Goal: Find specific page/section: Find specific page/section

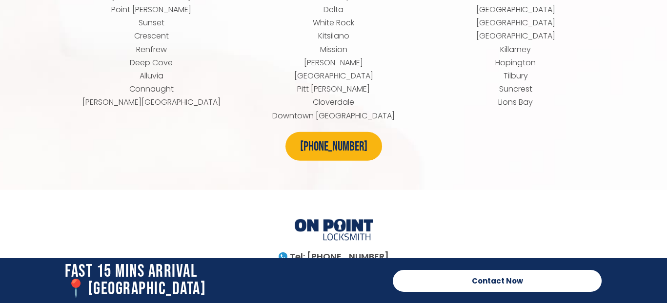
scroll to position [4478, 0]
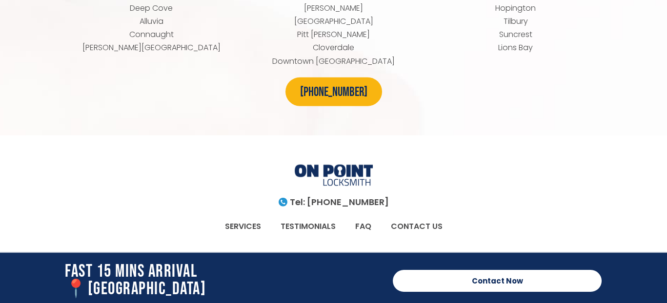
click at [422, 216] on link "CONTACT US" at bounding box center [416, 227] width 71 height 22
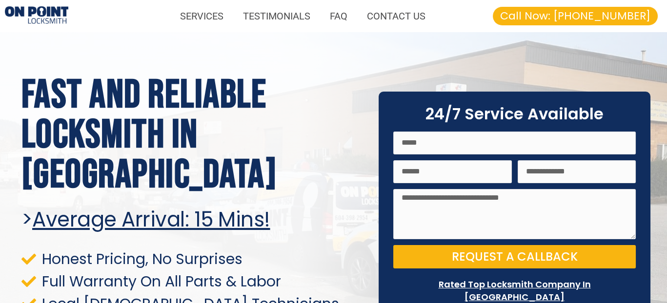
click at [65, 14] on img at bounding box center [36, 16] width 63 height 20
click at [52, 13] on img at bounding box center [36, 16] width 63 height 20
click at [340, 17] on link "FAQ" at bounding box center [338, 16] width 37 height 22
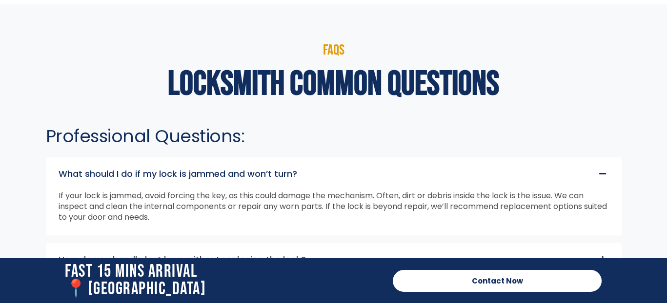
scroll to position [2532, 0]
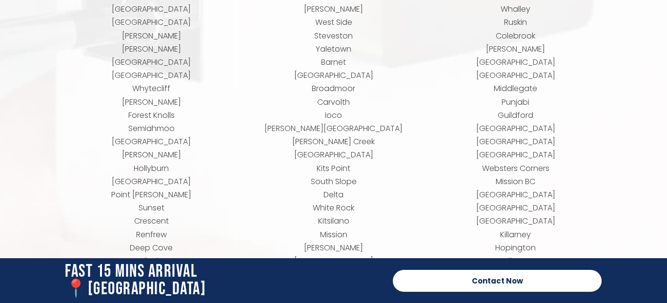
scroll to position [4478, 0]
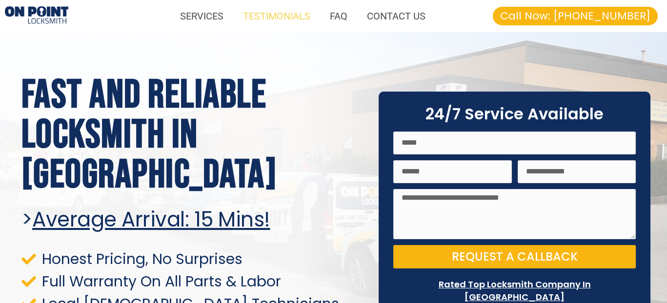
click at [289, 17] on link "TESTIMONIALS" at bounding box center [276, 16] width 87 height 22
click at [383, 21] on link "CONTACT US" at bounding box center [396, 16] width 78 height 22
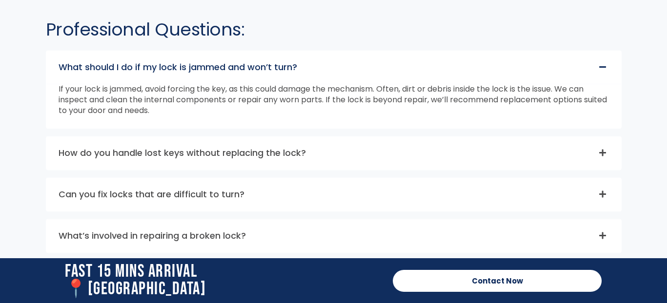
scroll to position [2605, 0]
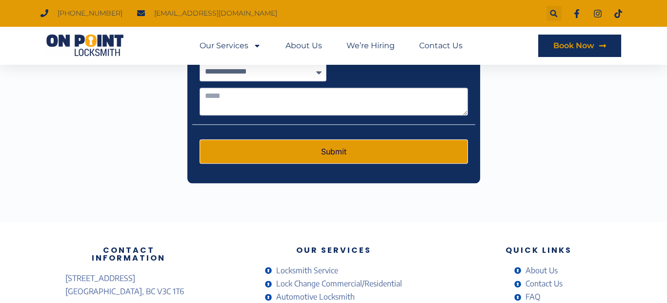
scroll to position [2436, 0]
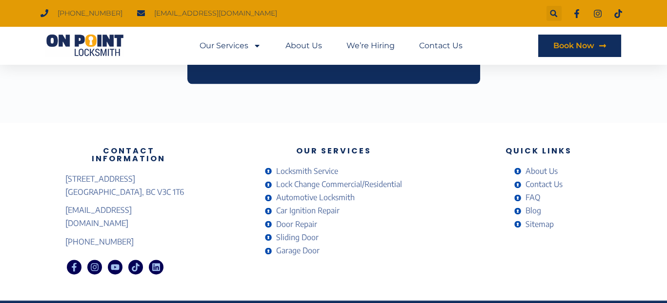
drag, startPoint x: 61, startPoint y: 168, endPoint x: 131, endPoint y: 166, distance: 70.3
click at [131, 166] on div "Contact Information [STREET_ADDRESS] [EMAIL_ADDRESS][DOMAIN_NAME] [PHONE_NUMBER…" at bounding box center [128, 211] width 137 height 139
copy span "[STREET_ADDRESS]"
